Goal: Manage account settings

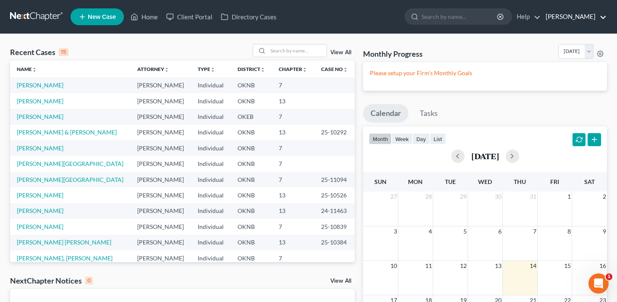
click at [572, 17] on link "[PERSON_NAME]" at bounding box center [574, 16] width 65 height 15
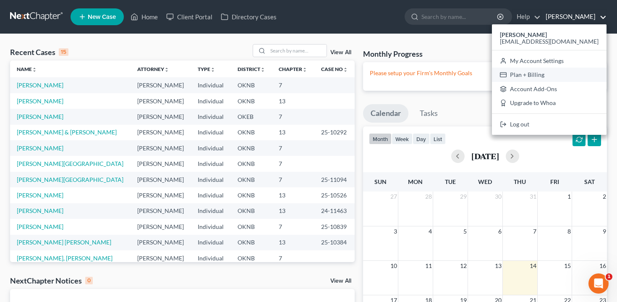
click at [555, 75] on link "Plan + Billing" at bounding box center [549, 75] width 115 height 14
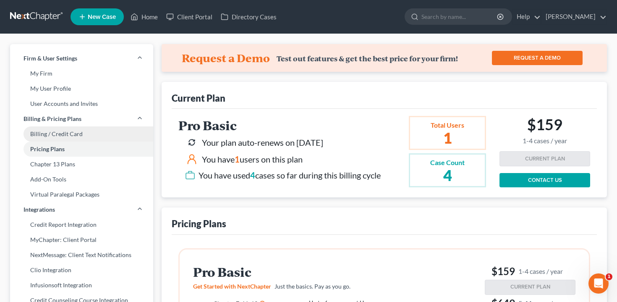
click at [58, 129] on link "Billing / Credit Card" at bounding box center [81, 133] width 143 height 15
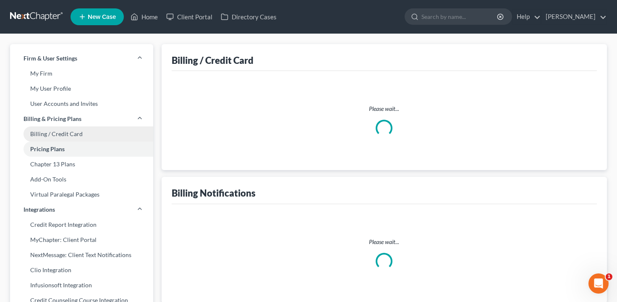
select select "37"
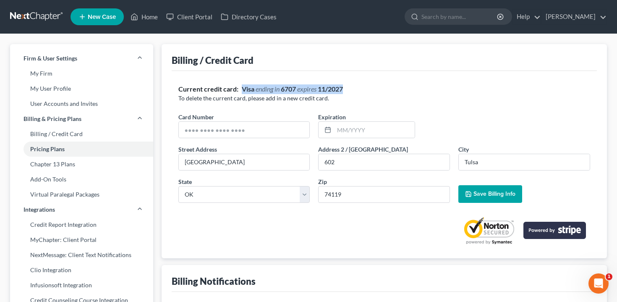
drag, startPoint x: 241, startPoint y: 89, endPoint x: 385, endPoint y: 91, distance: 143.6
click at [385, 91] on div "Current credit card: Visa ending in 6707 expires [CREDIT_CARD_DATA]" at bounding box center [384, 89] width 412 height 10
copy div "Visa ending in 6707 expires [CREDIT_CARD_DATA]"
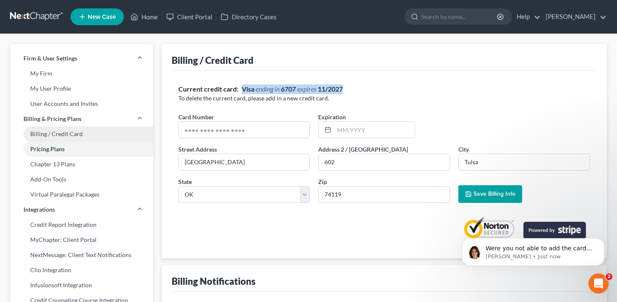
click at [74, 132] on link "Billing / Credit Card" at bounding box center [81, 133] width 143 height 15
click at [74, 148] on link "Pricing Plans" at bounding box center [81, 149] width 143 height 15
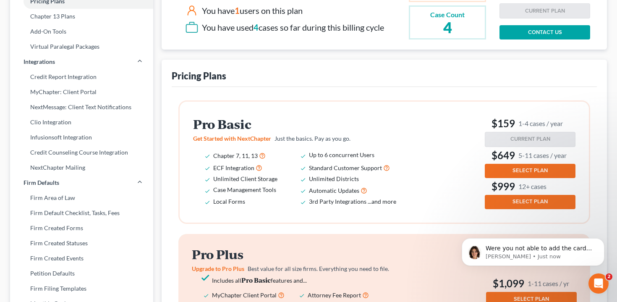
scroll to position [160, 0]
